Goal: Task Accomplishment & Management: Use online tool/utility

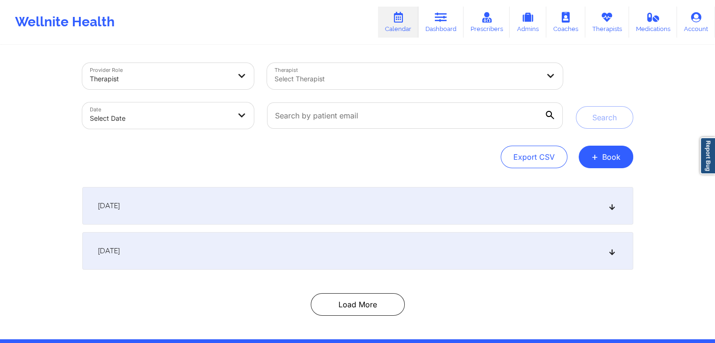
click at [386, 161] on div "Export CSV + Book" at bounding box center [357, 157] width 551 height 23
click at [218, 116] on body "Wellnite Health Calendar Dashboard Prescribers Admins Coaches Therapists Medica…" at bounding box center [357, 171] width 715 height 343
select select "2025-8"
select select "2025-9"
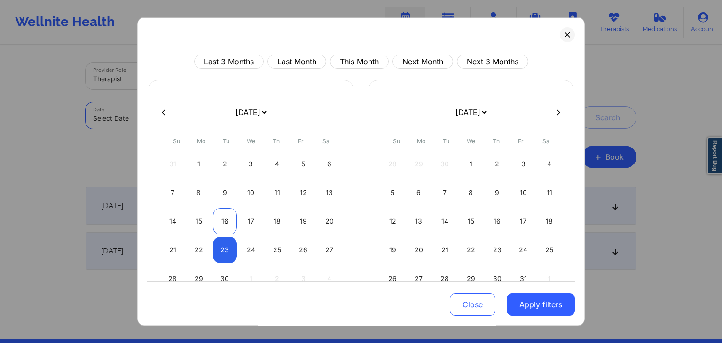
click at [226, 217] on div "16" at bounding box center [225, 221] width 24 height 26
select select "2025-8"
select select "2025-9"
select select "2025-8"
select select "2025-9"
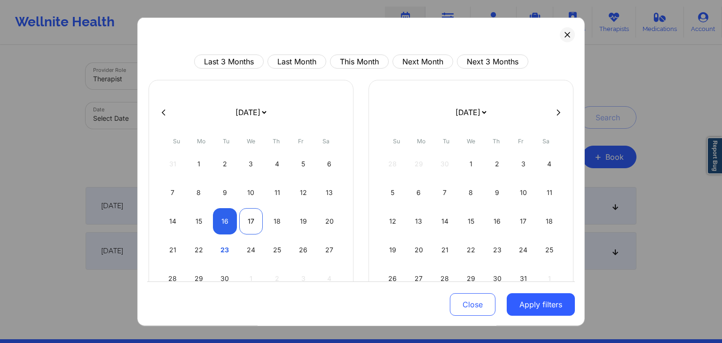
click at [243, 218] on div "17" at bounding box center [251, 221] width 24 height 26
select select "2025-8"
select select "2025-9"
click at [528, 307] on button "Apply filters" at bounding box center [541, 305] width 68 height 23
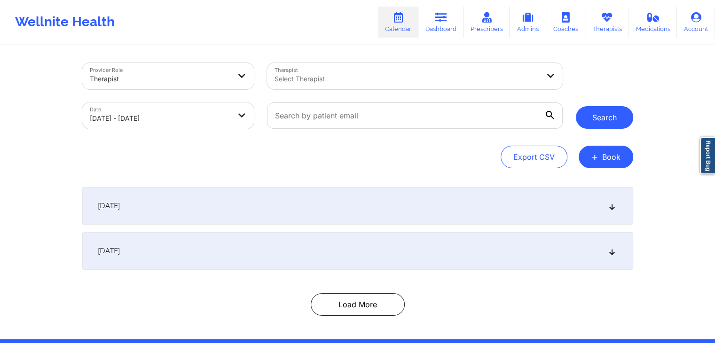
click at [613, 121] on button "Search" at bounding box center [604, 117] width 57 height 23
click at [395, 161] on div "Export CSV + Book" at bounding box center [357, 157] width 551 height 23
click at [357, 205] on div "September 15, 2025" at bounding box center [357, 206] width 551 height 38
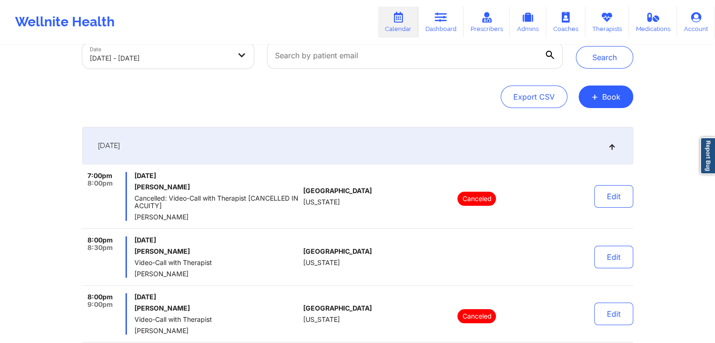
scroll to position [63, 0]
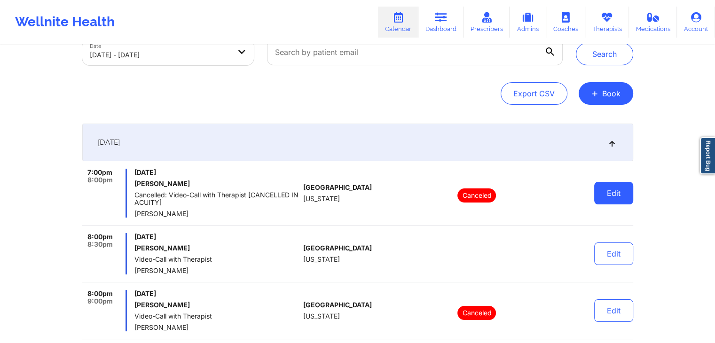
click at [617, 188] on button "Edit" at bounding box center [613, 193] width 39 height 23
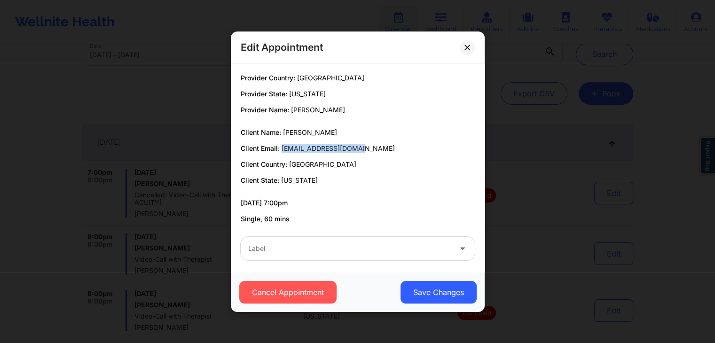
drag, startPoint x: 282, startPoint y: 148, endPoint x: 372, endPoint y: 151, distance: 90.3
click at [372, 151] on p "Client Email: ndr19782023@gmail.com" at bounding box center [358, 148] width 234 height 9
copy span "ndr19782023@gmail.com"
click at [466, 49] on icon at bounding box center [467, 47] width 6 height 6
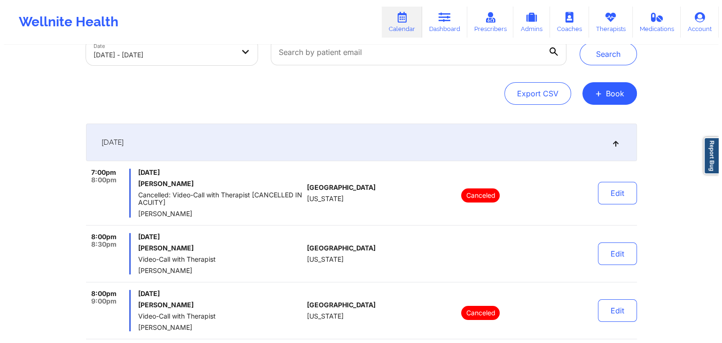
scroll to position [0, 0]
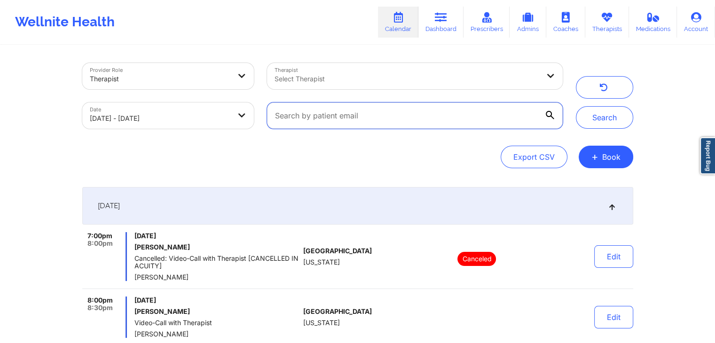
click at [352, 125] on input "text" at bounding box center [414, 115] width 295 height 26
paste input "ndr19782023@gmail.com"
type input "ndr19782023@gmail.com"
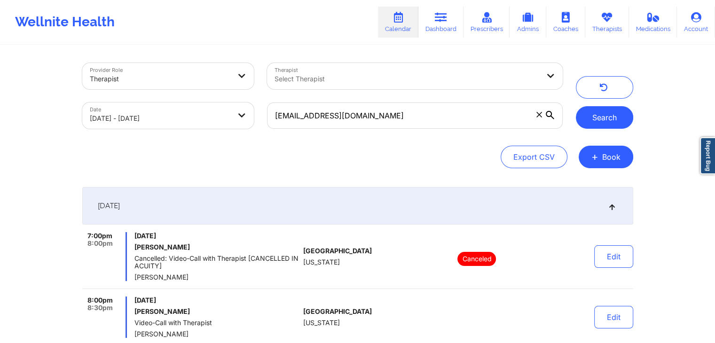
click at [608, 121] on button "Search" at bounding box center [604, 117] width 57 height 23
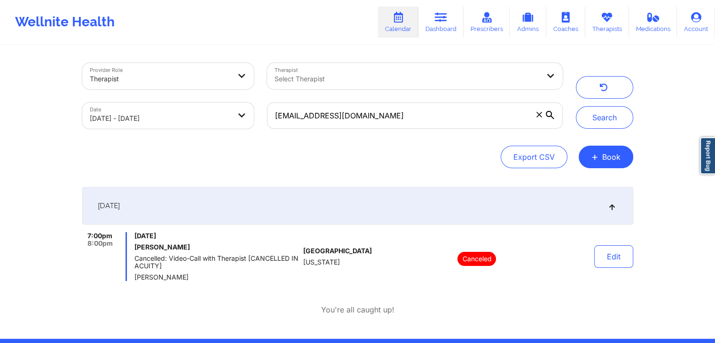
click at [541, 117] on icon at bounding box center [539, 115] width 6 height 6
click at [541, 117] on input "ndr19782023@gmail.com" at bounding box center [414, 115] width 295 height 26
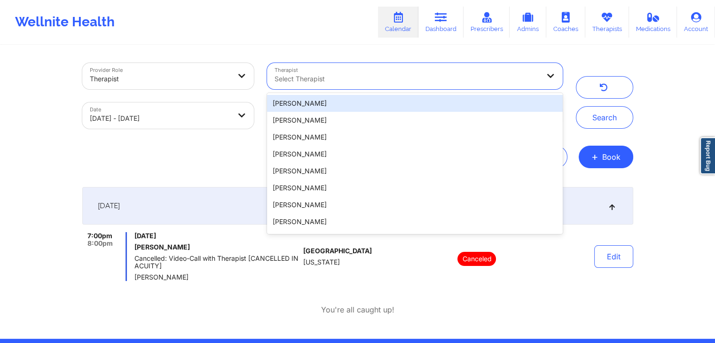
click at [449, 72] on div "Select Therapist" at bounding box center [403, 76] width 273 height 26
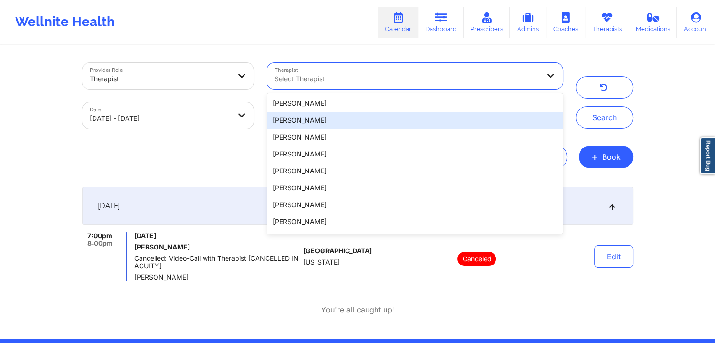
click at [364, 120] on div "Cheyenne Cantela" at bounding box center [414, 120] width 295 height 17
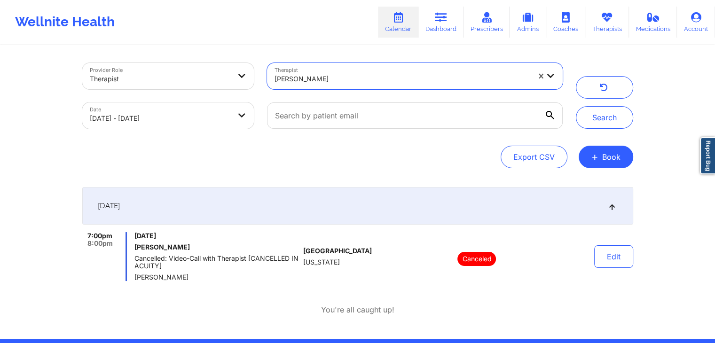
click at [610, 134] on div "Provider Role Therapist Therapist option Cheyenne Cantela, selected. Cheyenne C…" at bounding box center [358, 95] width 564 height 79
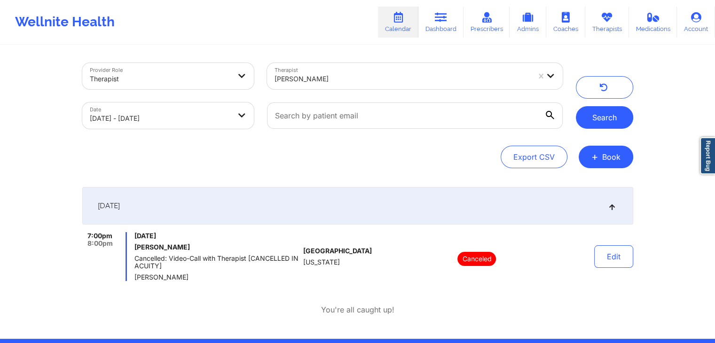
click at [603, 121] on button "Search" at bounding box center [604, 117] width 57 height 23
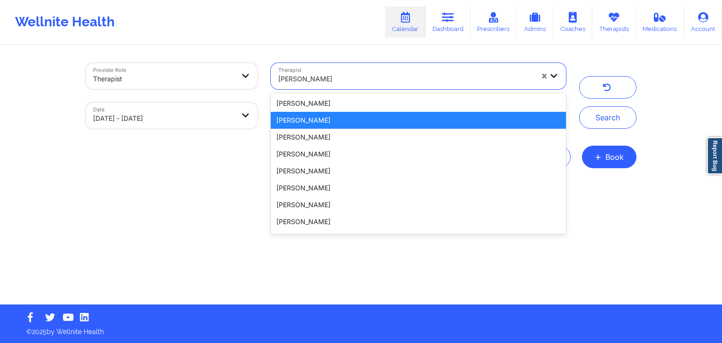
click at [458, 78] on div at bounding box center [405, 78] width 255 height 11
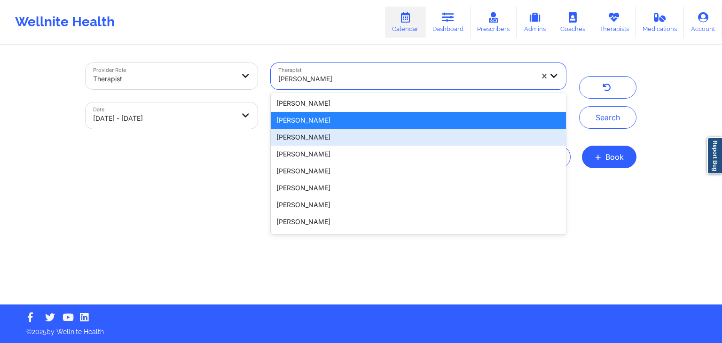
click at [350, 141] on div "Madison Clem" at bounding box center [418, 137] width 295 height 17
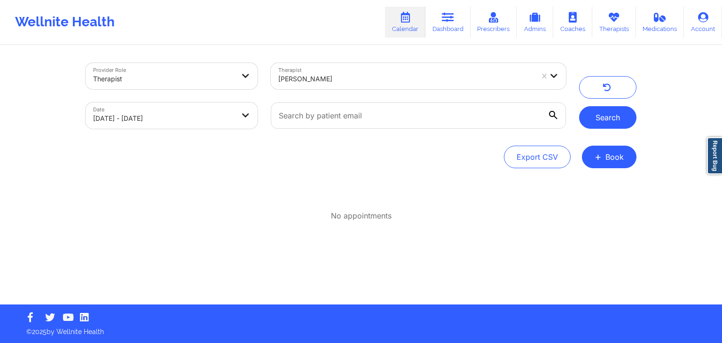
click at [589, 118] on button "Search" at bounding box center [607, 117] width 57 height 23
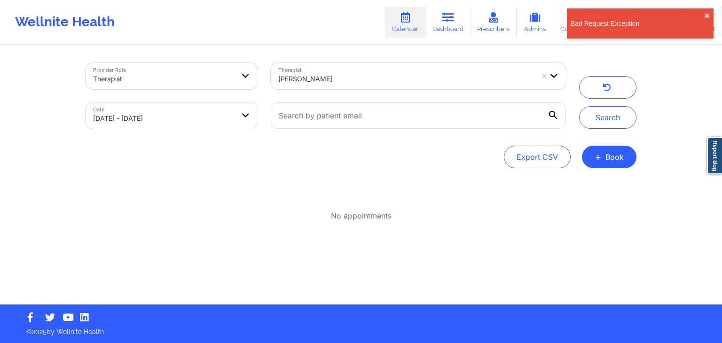
click at [222, 118] on body "Bad Request Exception ✖︎ Wellnite Health Calendar Dashboard Prescribers Admins …" at bounding box center [361, 171] width 722 height 343
select select "2025-8"
select select "2025-9"
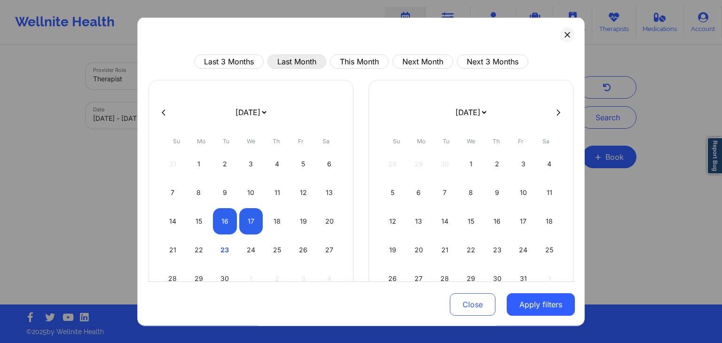
click at [294, 63] on button "Last Month" at bounding box center [296, 62] width 59 height 14
select select "2025-7"
select select "2025-8"
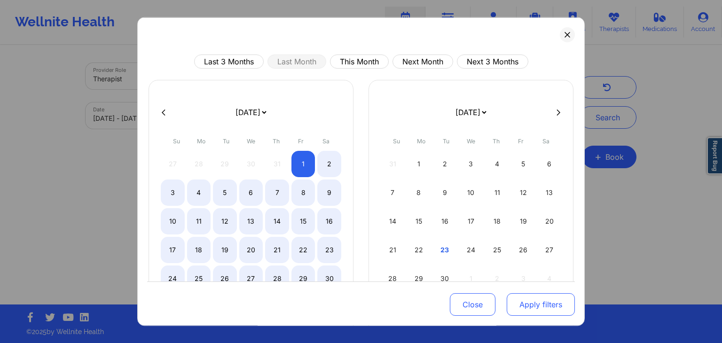
click at [523, 307] on button "Apply filters" at bounding box center [541, 305] width 68 height 23
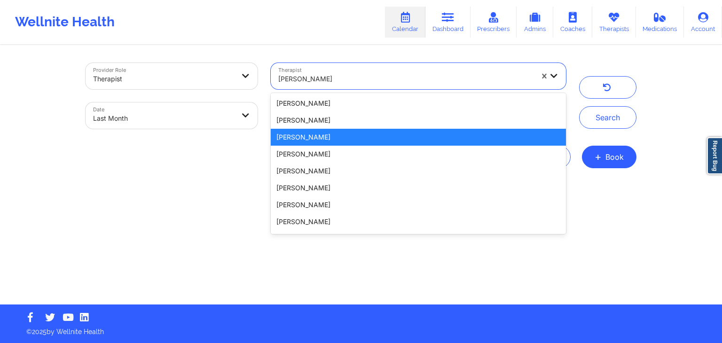
click at [426, 74] on div at bounding box center [405, 78] width 255 height 11
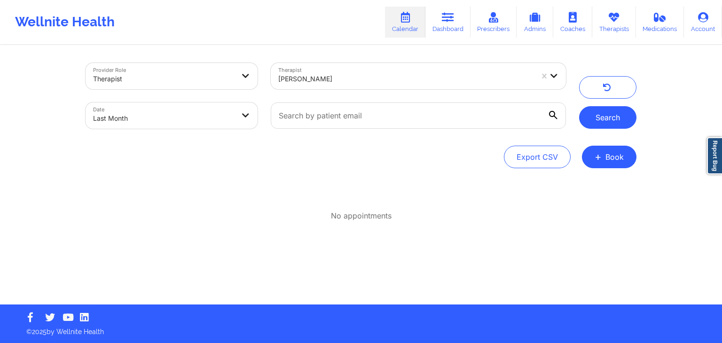
click at [611, 114] on button "Search" at bounding box center [607, 117] width 57 height 23
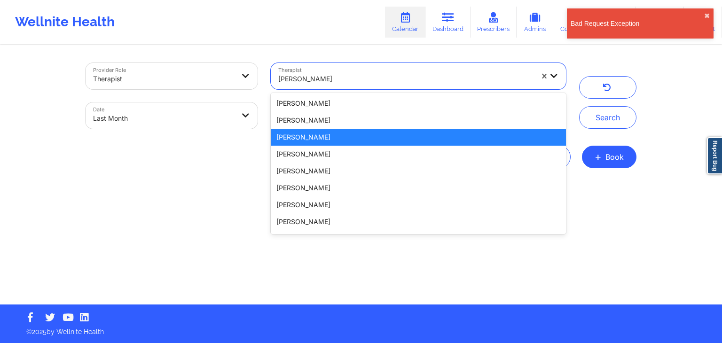
click at [406, 71] on div "Madison Clem" at bounding box center [405, 79] width 255 height 21
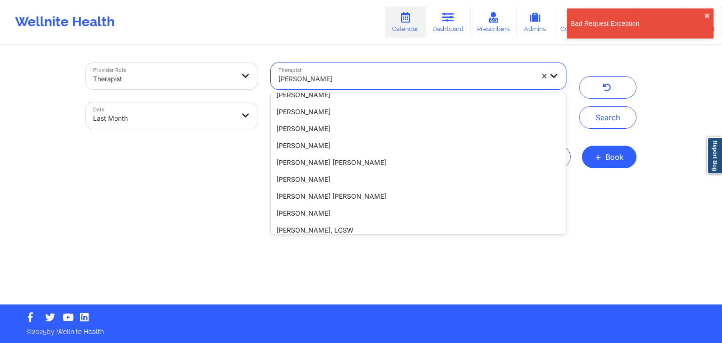
scroll to position [201, 0]
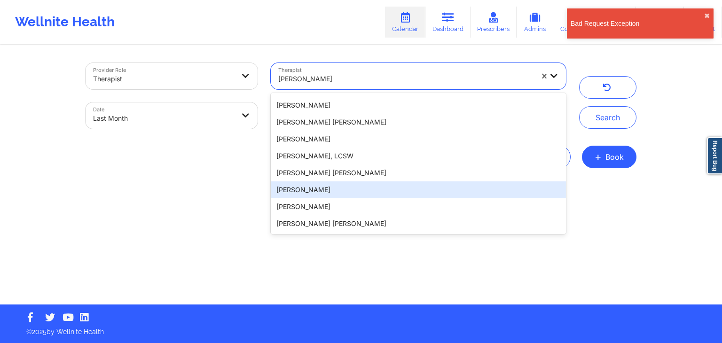
click at [322, 189] on div "Ainhoa Echeverría Morales" at bounding box center [418, 189] width 295 height 17
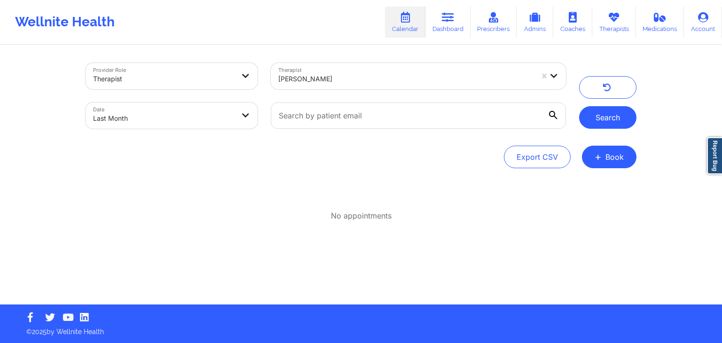
click at [623, 113] on button "Search" at bounding box center [607, 117] width 57 height 23
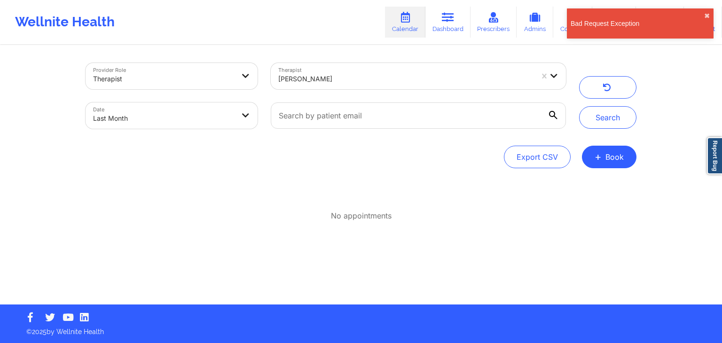
click at [367, 79] on div at bounding box center [405, 78] width 255 height 11
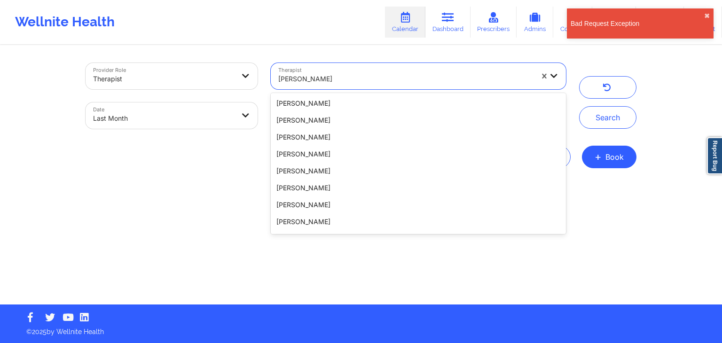
scroll to position [171, 0]
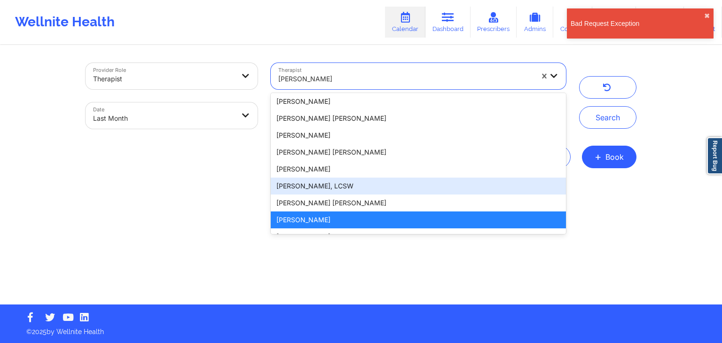
click at [331, 194] on div "Carly Dunn, LCSW" at bounding box center [418, 186] width 295 height 17
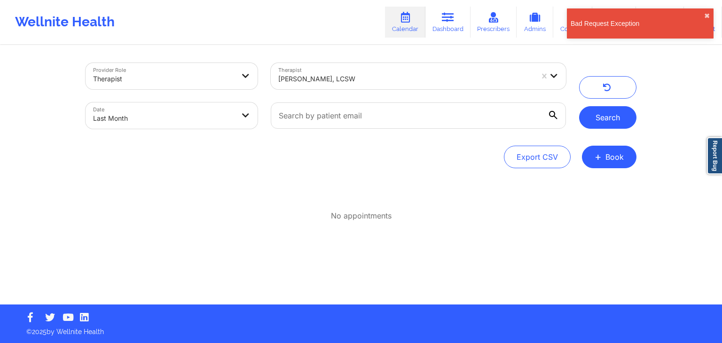
click at [611, 118] on button "Search" at bounding box center [607, 117] width 57 height 23
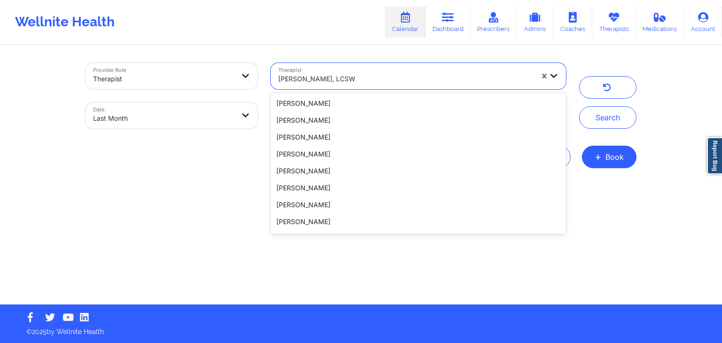
click at [324, 72] on div "Carly Dunn, LCSW" at bounding box center [405, 79] width 255 height 21
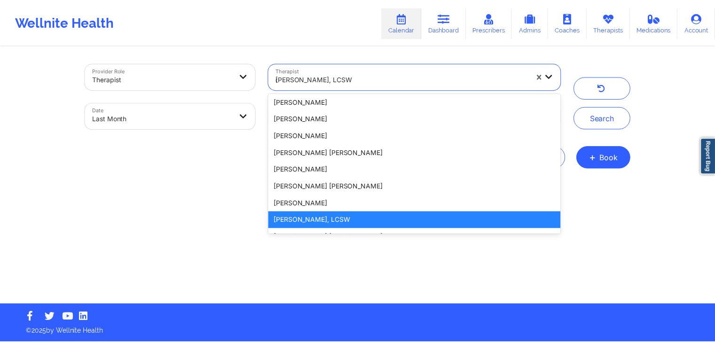
scroll to position [0, 0]
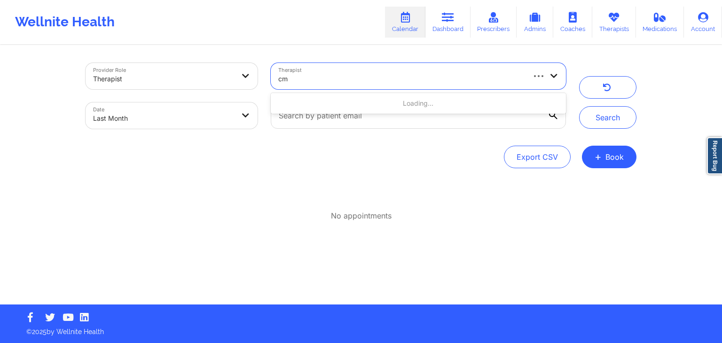
type input "cms"
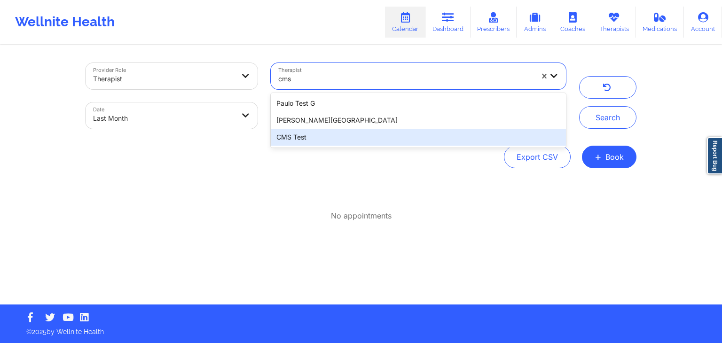
click at [303, 139] on div "CMS Test" at bounding box center [418, 137] width 295 height 17
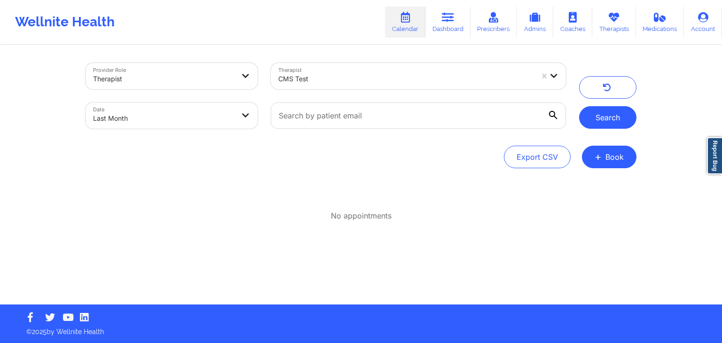
click at [600, 118] on button "Search" at bounding box center [607, 117] width 57 height 23
click at [225, 116] on body "Wellnite Health Calendar Dashboard Prescribers Admins Coaches Therapists Medica…" at bounding box center [361, 171] width 722 height 343
select select "2025-7"
select select "2025-8"
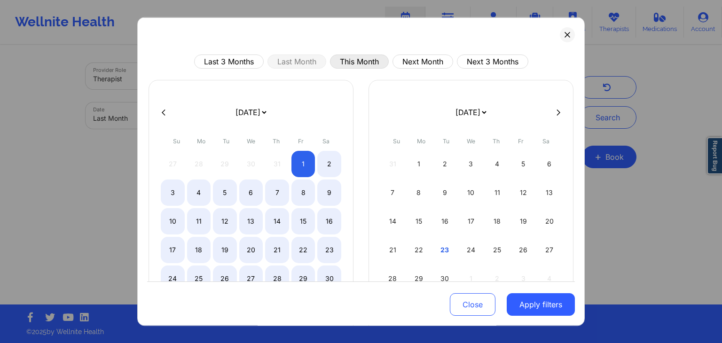
click at [364, 64] on button "This Month" at bounding box center [359, 62] width 59 height 14
select select "2025-8"
select select "2025-9"
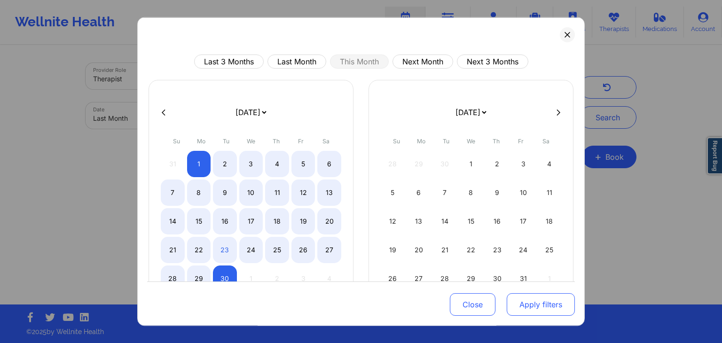
click at [541, 307] on button "Apply filters" at bounding box center [541, 305] width 68 height 23
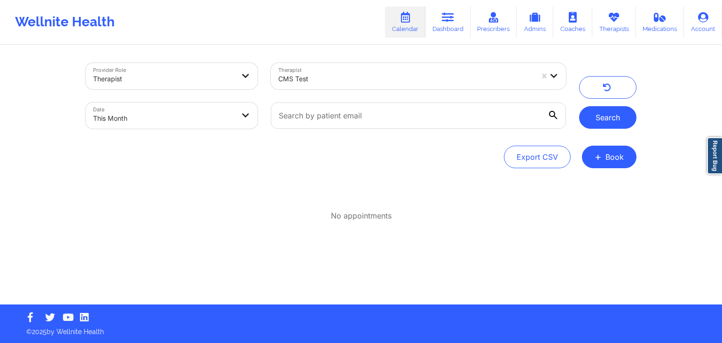
click at [604, 117] on button "Search" at bounding box center [607, 117] width 57 height 23
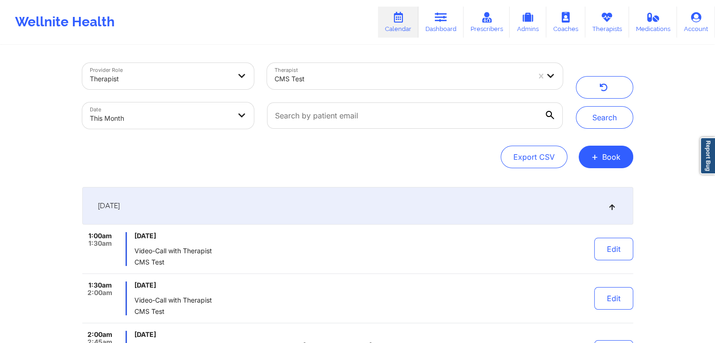
click at [331, 156] on div "Export CSV + Book" at bounding box center [357, 157] width 551 height 23
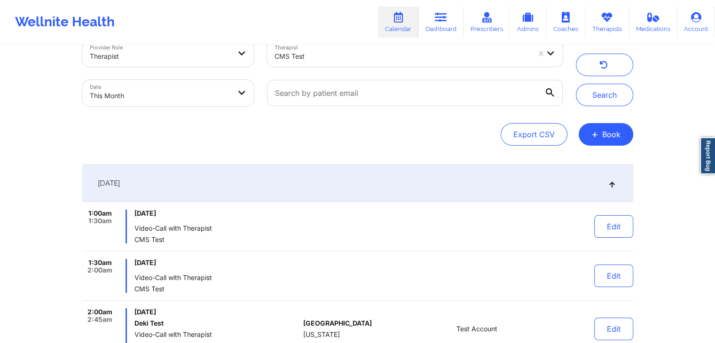
scroll to position [22, 0]
click at [385, 185] on div "September 1, 2025" at bounding box center [357, 184] width 551 height 38
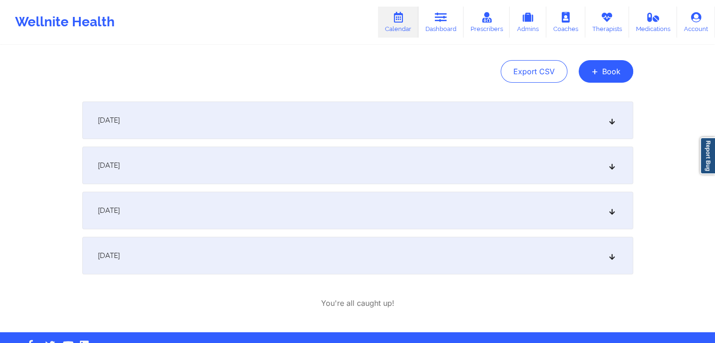
scroll to position [113, 0]
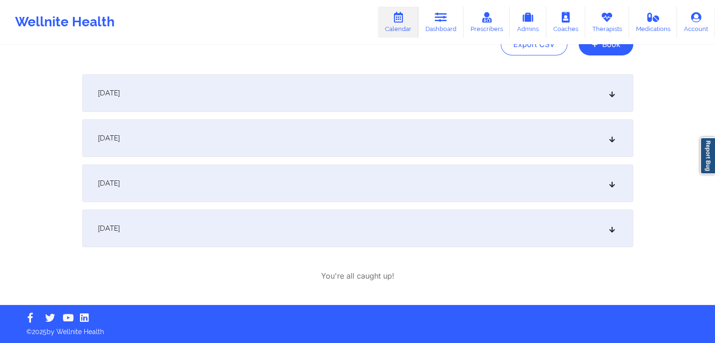
click at [432, 234] on div "September 19, 2025" at bounding box center [357, 229] width 551 height 38
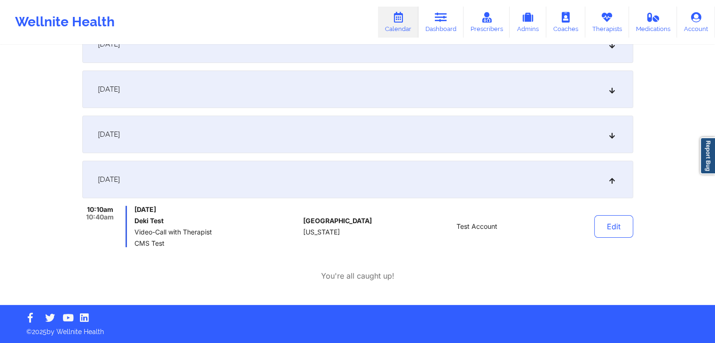
scroll to position [162, 0]
click at [469, 188] on div "September 19, 2025" at bounding box center [357, 180] width 551 height 38
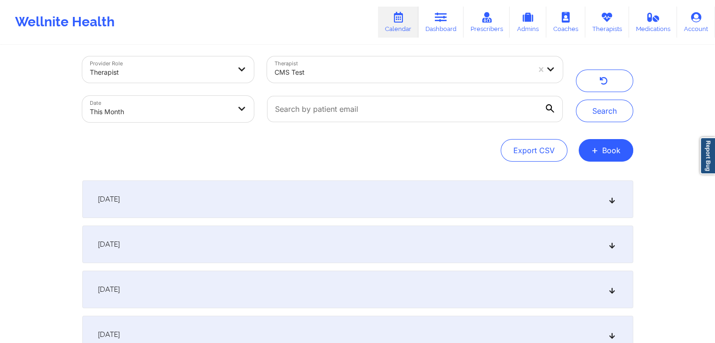
scroll to position [0, 0]
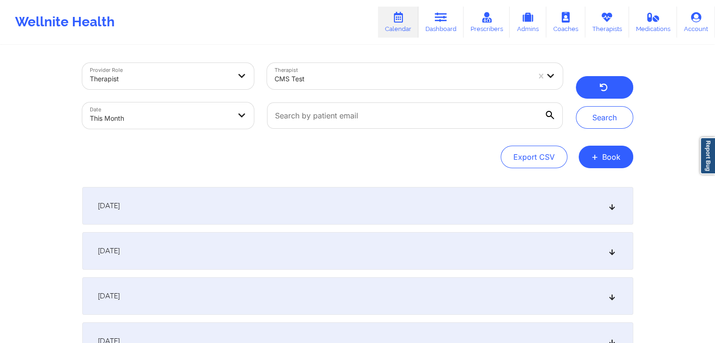
click at [598, 82] on button "button" at bounding box center [604, 87] width 57 height 23
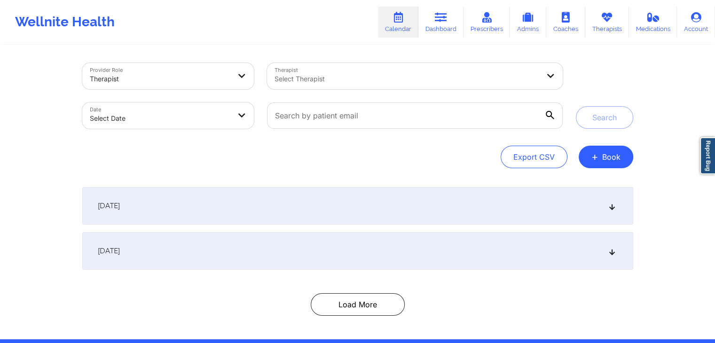
click at [367, 151] on div "Export CSV + Book" at bounding box center [357, 157] width 551 height 23
click at [449, 153] on div "Export CSV + Book" at bounding box center [357, 157] width 551 height 23
